Goal: Check status: Check status

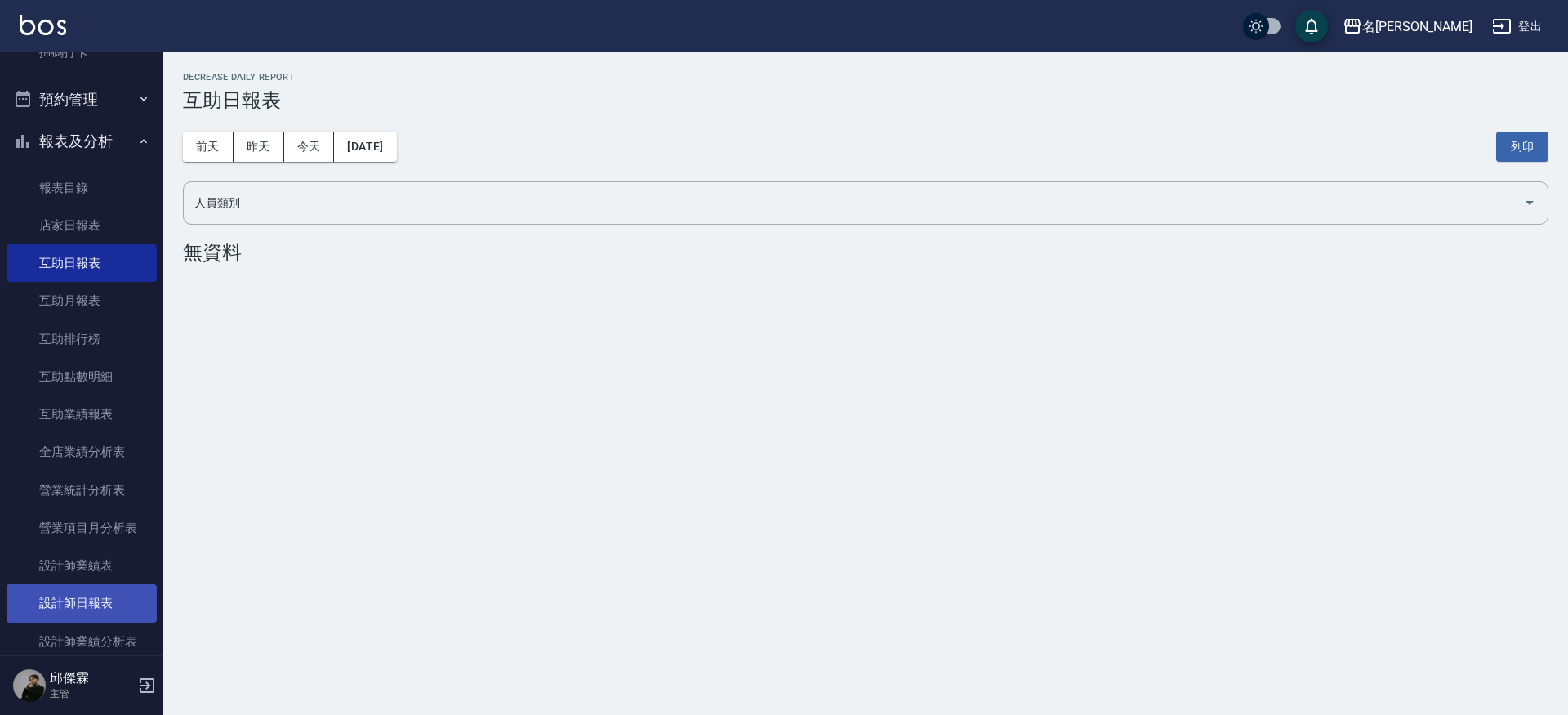
scroll to position [335, 0]
click at [75, 598] on link "設計師日報表" at bounding box center [81, 606] width 150 height 38
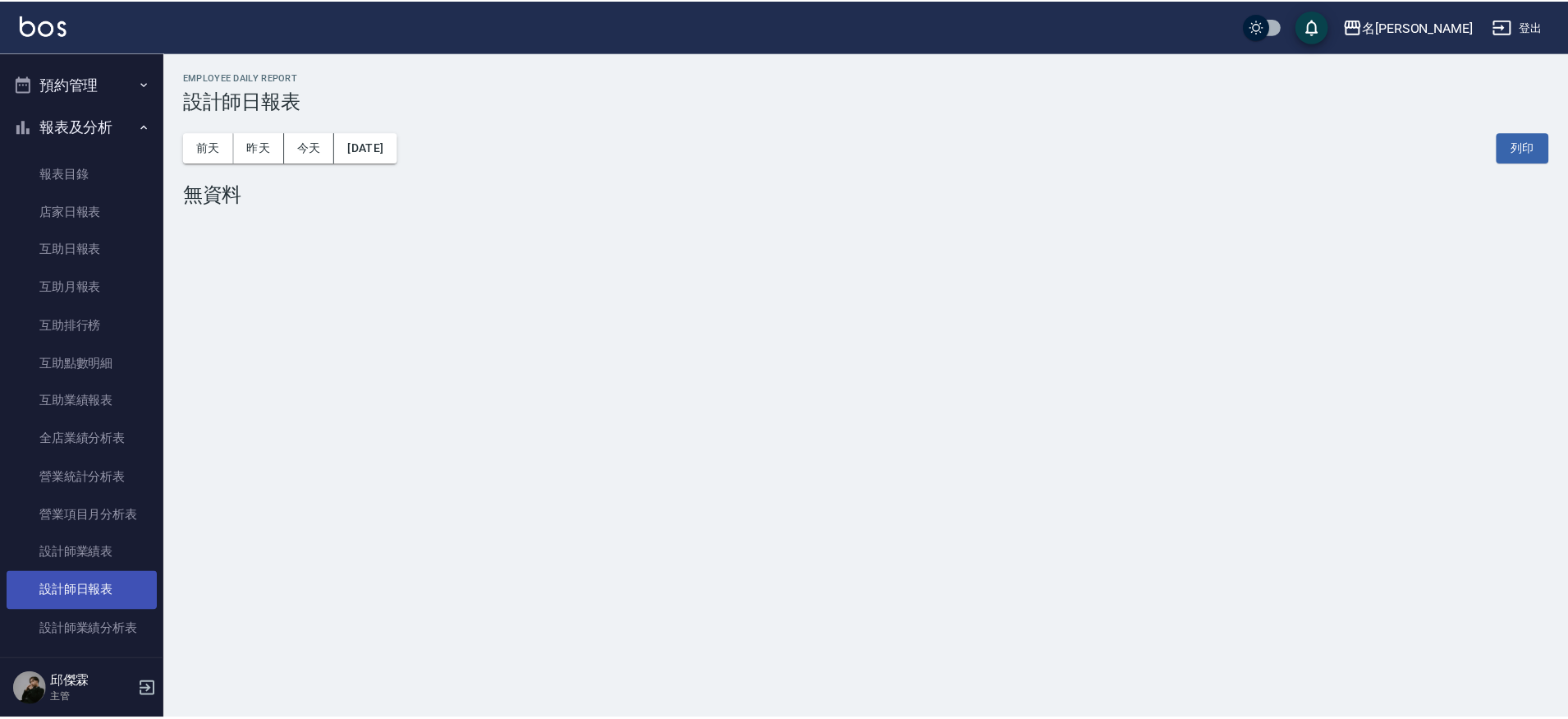
scroll to position [359, 0]
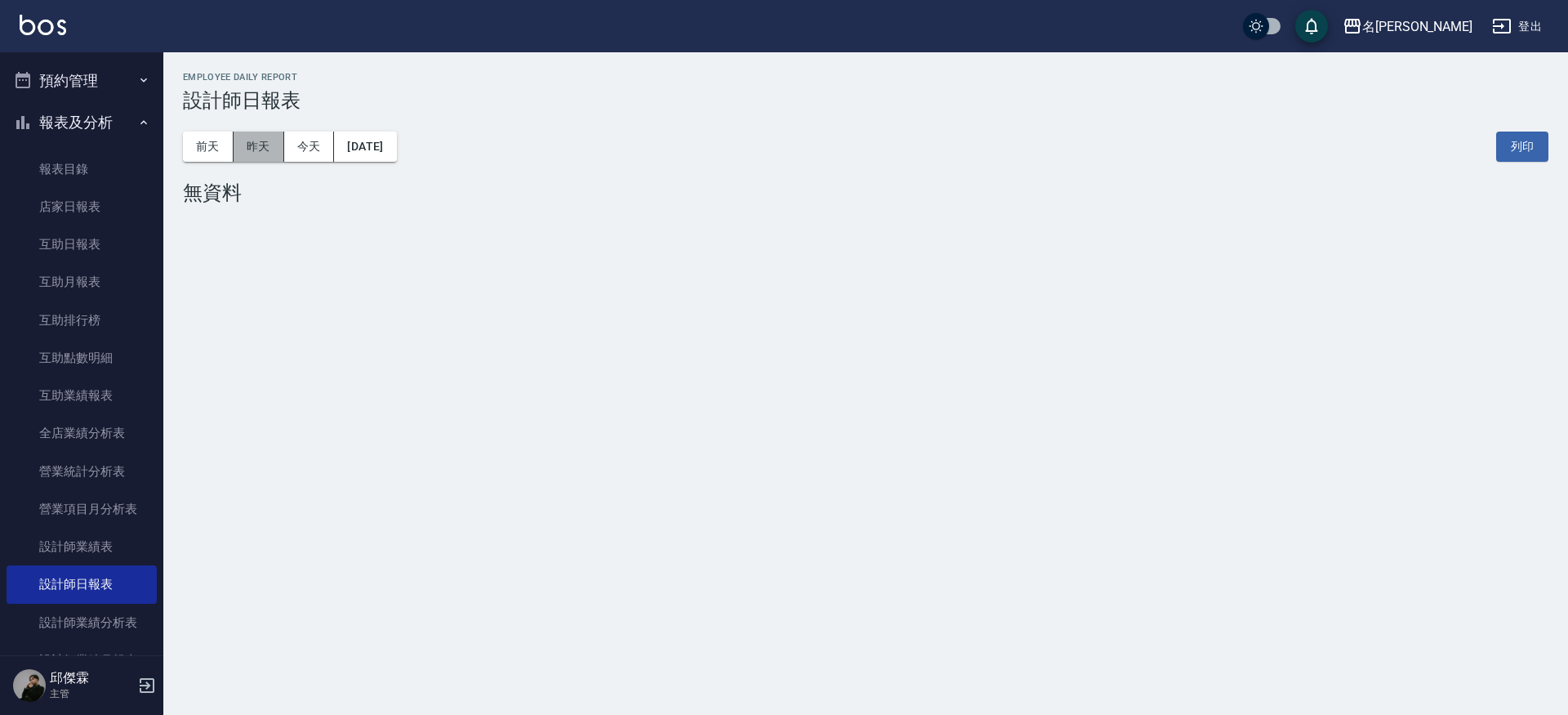
click at [254, 146] on button "昨天" at bounding box center [258, 146] width 51 height 30
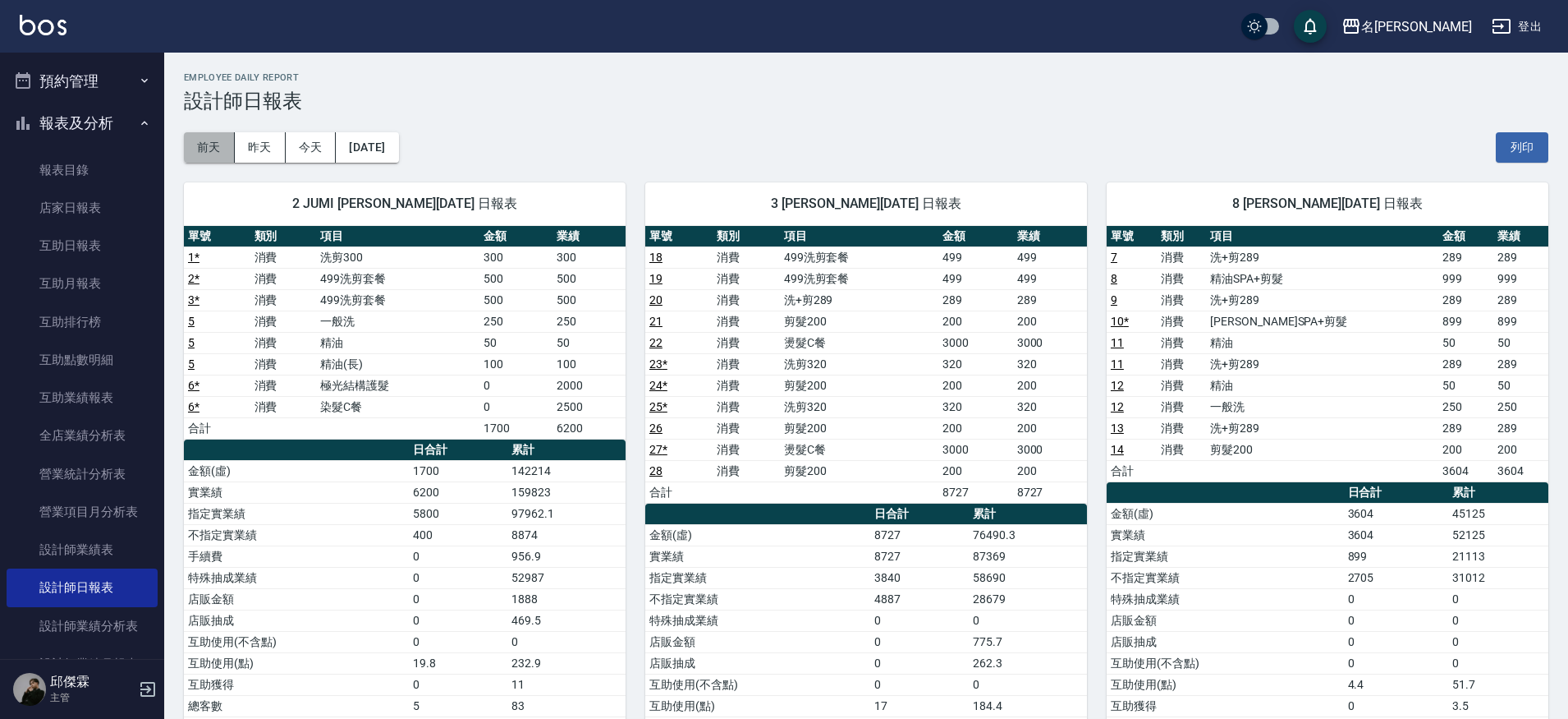
click at [195, 145] on button "前天" at bounding box center [209, 146] width 51 height 30
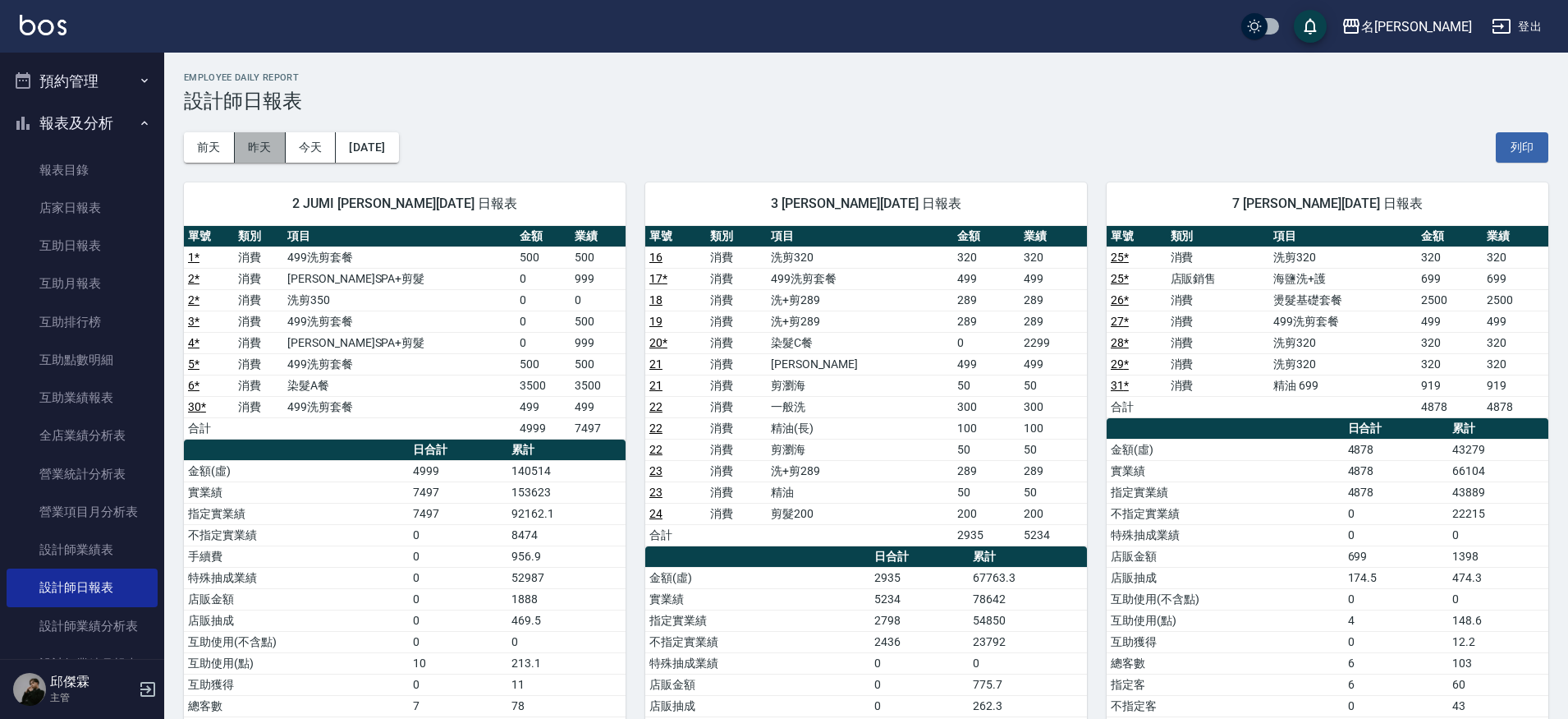
click at [256, 141] on button "昨天" at bounding box center [260, 146] width 51 height 30
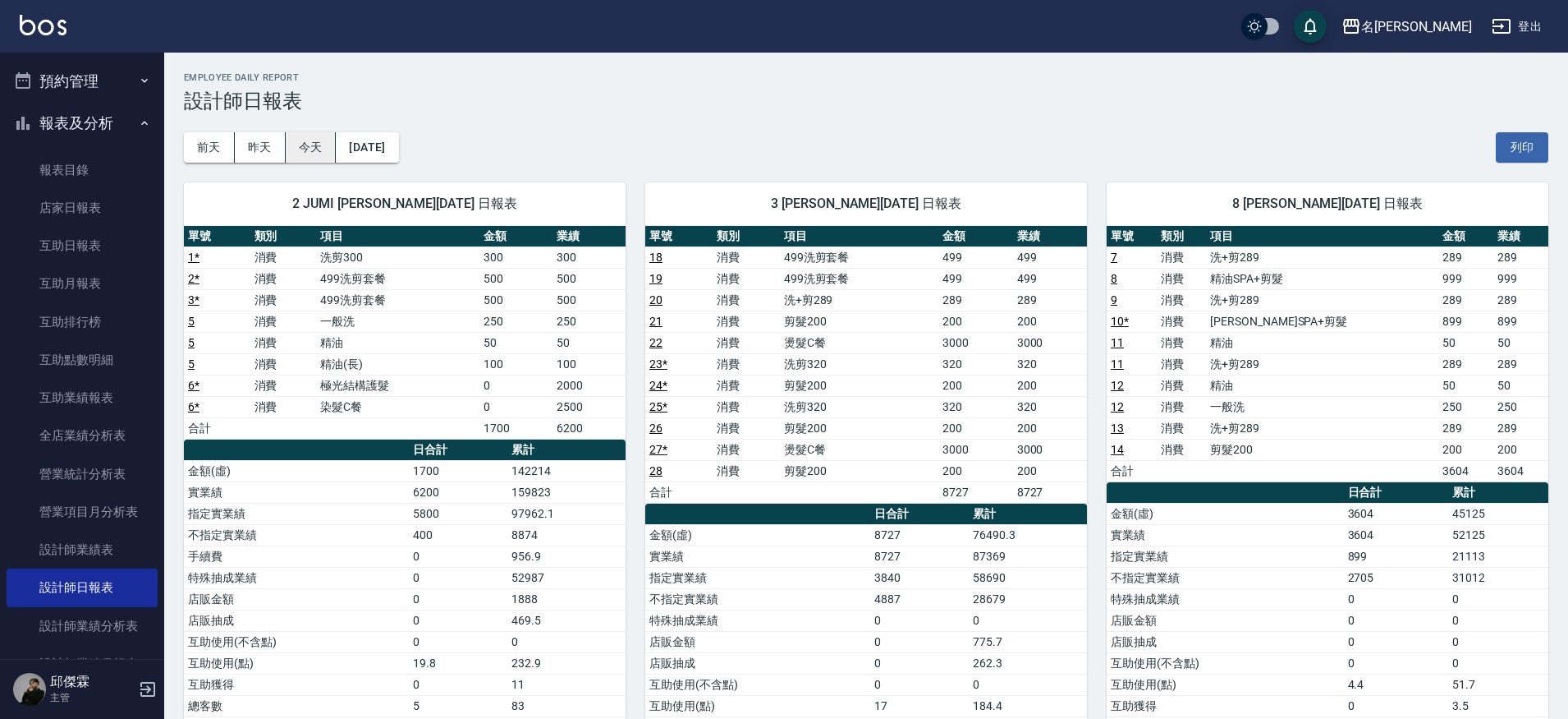
click at [316, 154] on button "今天" at bounding box center [311, 146] width 51 height 30
